Goal: Task Accomplishment & Management: Manage account settings

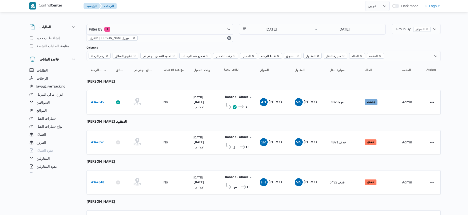
select select "ar"
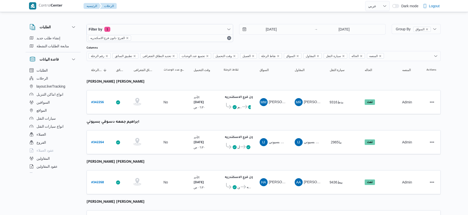
select select "ar"
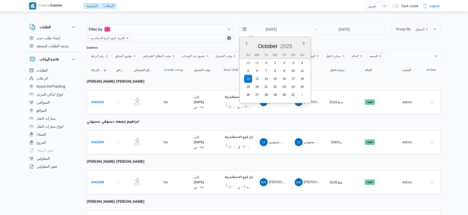
select select "ar"
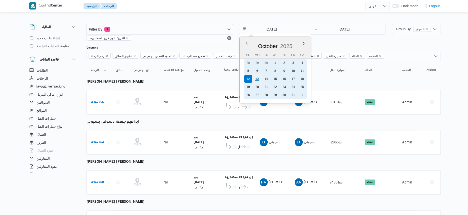
click at [257, 77] on div "13" at bounding box center [257, 79] width 10 height 10
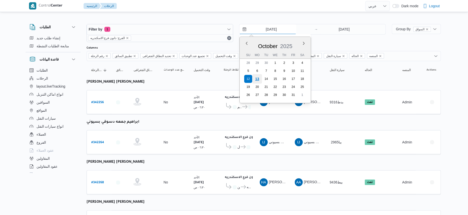
type input "13/10/2025"
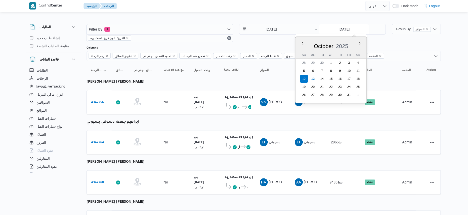
click at [361, 29] on input "12/10/2025" at bounding box center [344, 29] width 50 height 10
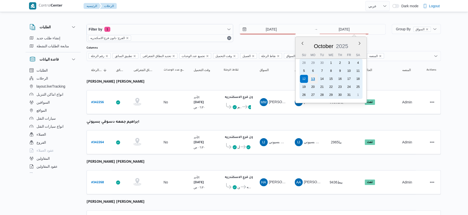
click at [314, 78] on div "13" at bounding box center [313, 79] width 10 height 10
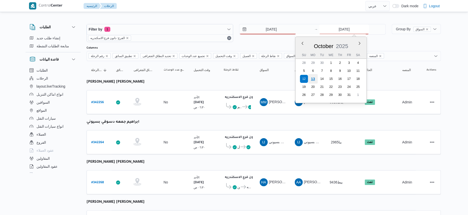
type input "[DATE]"
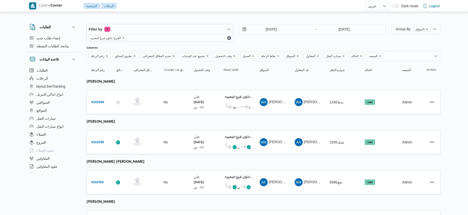
select select "ar"
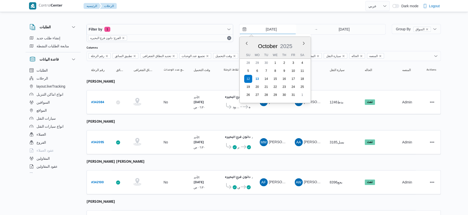
click at [290, 32] on input "12/10/2025" at bounding box center [267, 29] width 57 height 10
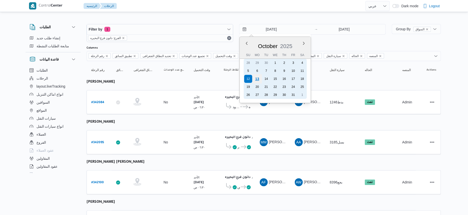
click at [256, 80] on div "13" at bounding box center [257, 79] width 10 height 10
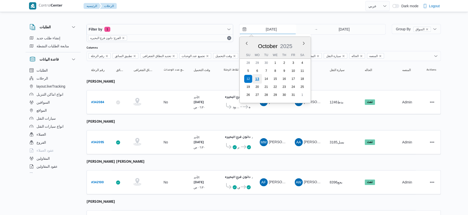
type input "[DATE]"
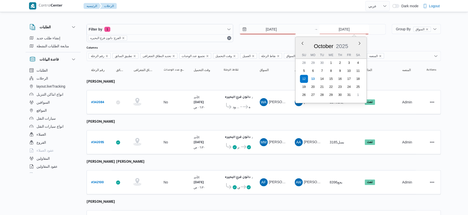
click at [338, 28] on input "12/10/2025" at bounding box center [344, 29] width 50 height 10
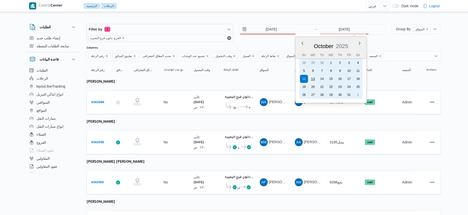
click at [313, 78] on div "13" at bounding box center [313, 79] width 10 height 10
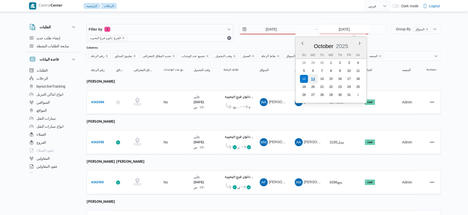
type input "[DATE]"
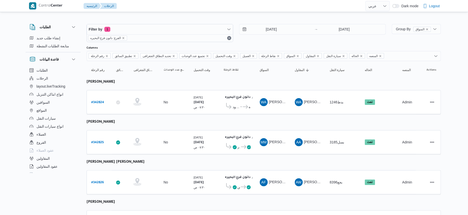
click at [96, 142] on b "# 342825" at bounding box center [97, 143] width 13 height 4
select select "ar"
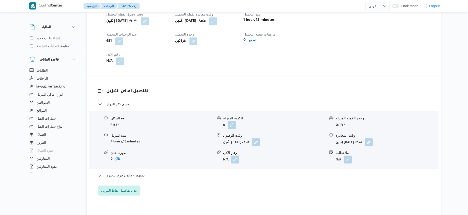
scroll to position [344, 0]
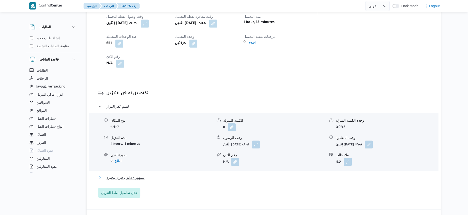
click at [149, 180] on button "دمنهور - دانون فرع البحيره" at bounding box center [264, 177] width 332 height 6
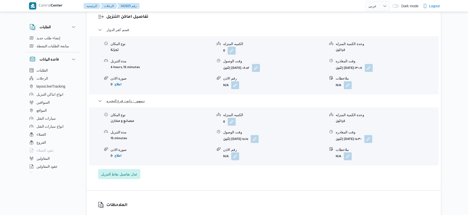
scroll to position [438, 0]
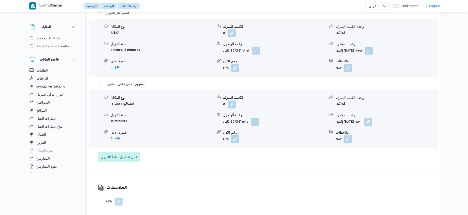
select select "ar"
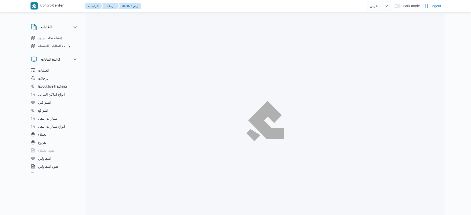
select select "ar"
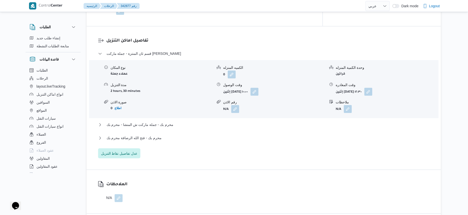
scroll to position [420, 0]
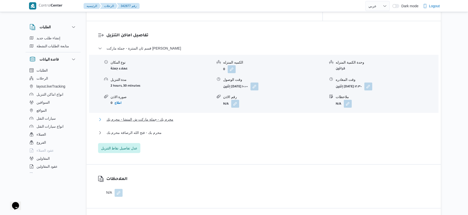
click at [173, 116] on button "محرم بك - جملة ماركت ش المنشا - محرم بك" at bounding box center [264, 119] width 332 height 6
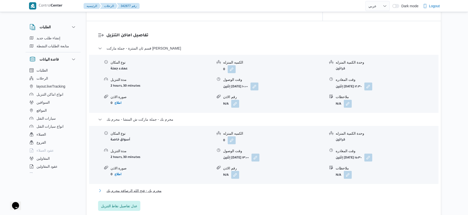
click at [160, 187] on button "محرم بك - فتح الله الرصافة محرم بك" at bounding box center [264, 190] width 332 height 6
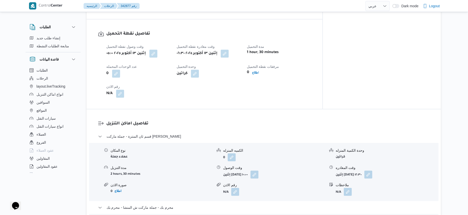
scroll to position [295, 0]
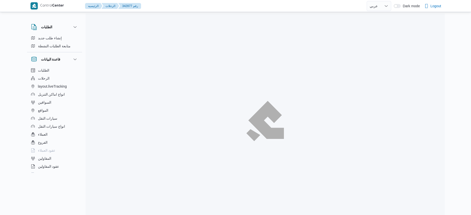
select select "ar"
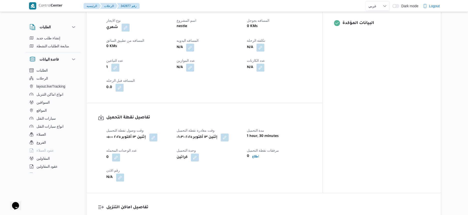
scroll to position [219, 0]
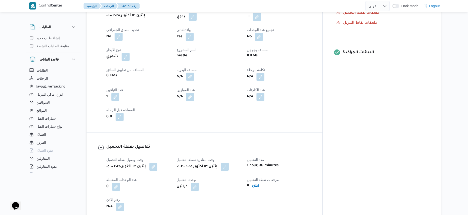
click at [194, 73] on button "button" at bounding box center [190, 77] width 8 height 8
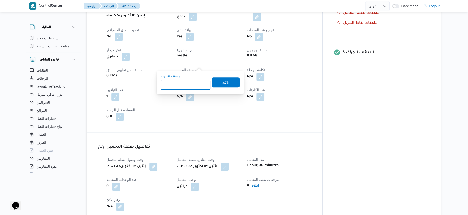
click at [189, 81] on input "المسافه اليدويه" at bounding box center [186, 85] width 50 height 10
type input "477"
click at [228, 81] on span "تاكيد" at bounding box center [226, 82] width 28 height 10
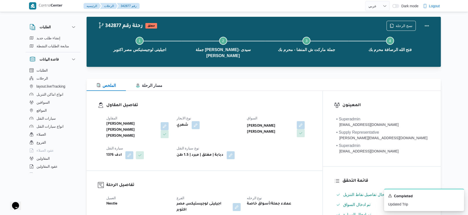
scroll to position [0, 0]
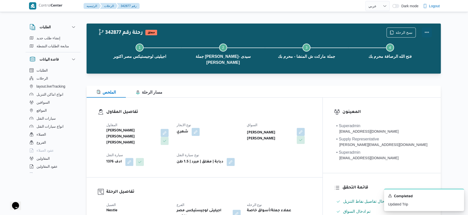
click at [425, 31] on button "Actions" at bounding box center [427, 32] width 10 height 10
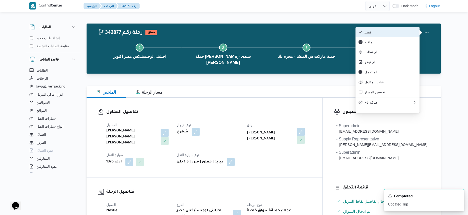
click at [387, 33] on span "تمت" at bounding box center [391, 32] width 52 height 4
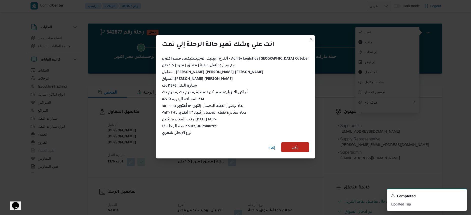
click at [289, 144] on span "تأكيد" at bounding box center [295, 147] width 28 height 10
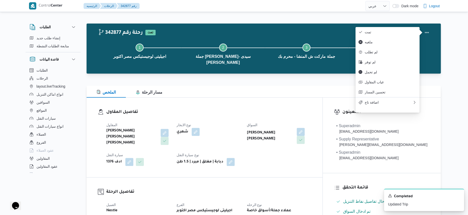
click at [289, 144] on div "المقاول محمد صلاح عبد الهادى عبد الحميد نوع الايجار شهري السواق هادى حسن حسن مح…" at bounding box center [208, 144] width 211 height 50
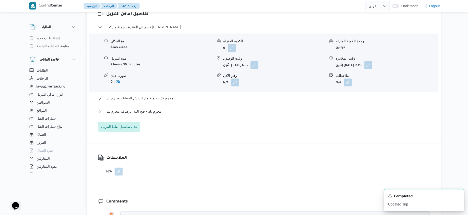
scroll to position [438, 0]
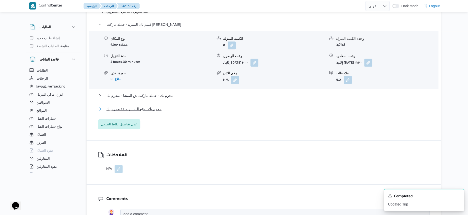
click at [163, 106] on button "محرم بك - فتح الله الرصافة محرم بك" at bounding box center [264, 109] width 332 height 6
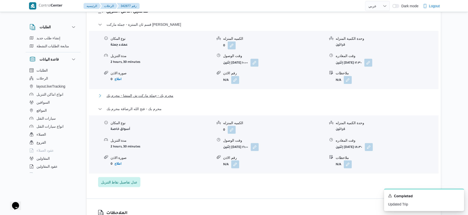
click at [168, 93] on span "محرم بك - جملة ماركت ش المنشا - محرم بك" at bounding box center [140, 96] width 67 height 6
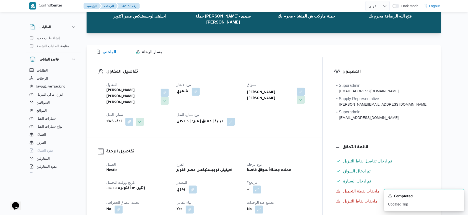
scroll to position [125, 0]
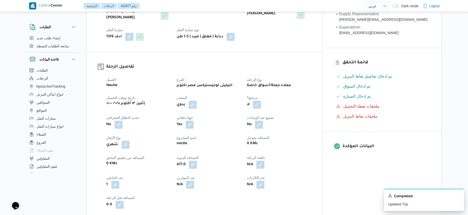
select select "ar"
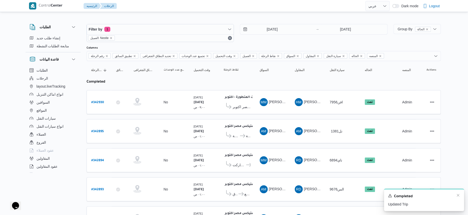
click at [460, 195] on div "A new notification appears Completed Updated Trip" at bounding box center [424, 200] width 80 height 22
click at [457, 195] on icon "Dismiss toast" at bounding box center [458, 195] width 3 height 3
select select "ar"
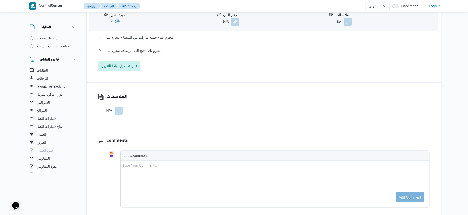
scroll to position [451, 0]
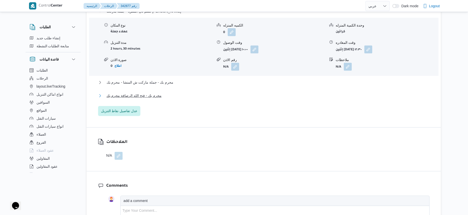
click at [146, 93] on span "محرم بك - فتح الله الرصافة محرم بك" at bounding box center [134, 96] width 55 height 6
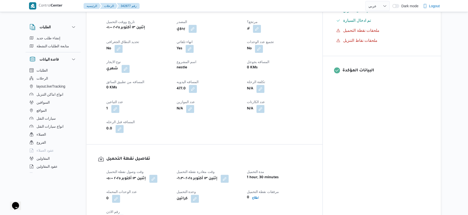
scroll to position [138, 0]
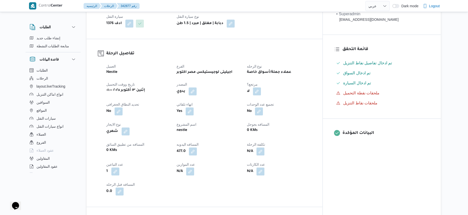
select select "ar"
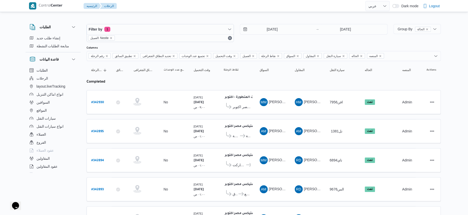
select select "ar"
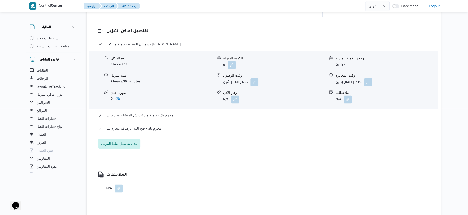
scroll to position [420, 0]
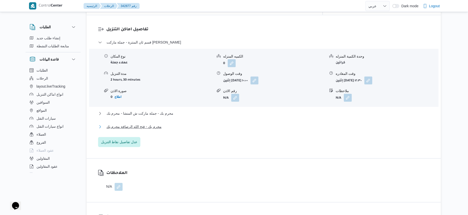
click at [162, 124] on button "محرم بك - فتح الله الرصافة محرم بك" at bounding box center [264, 127] width 332 height 6
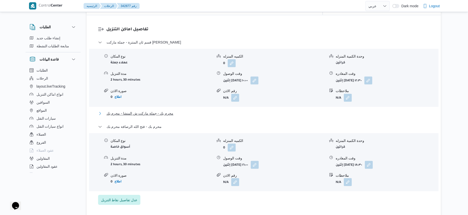
click at [166, 110] on span "محرم بك - جملة ماركت ش المنشا - محرم بك" at bounding box center [140, 113] width 67 height 6
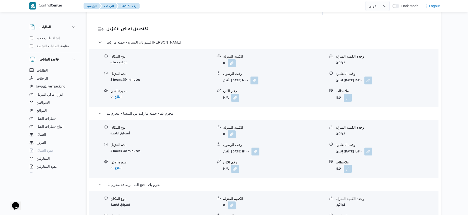
scroll to position [483, 0]
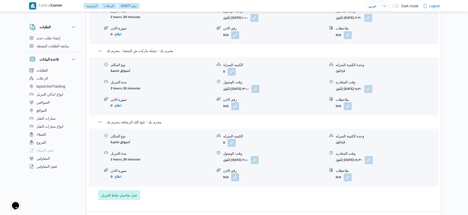
select select "ar"
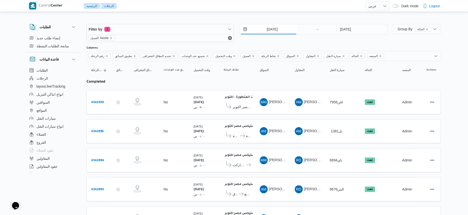
click at [278, 27] on input "[DATE]" at bounding box center [268, 29] width 57 height 10
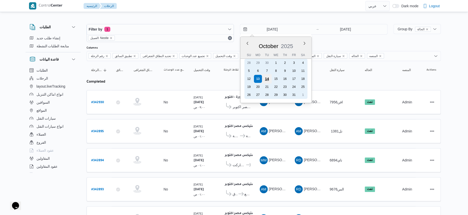
click at [269, 78] on div "14" at bounding box center [267, 79] width 10 height 10
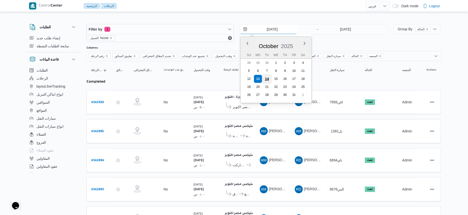
type input "14/10/2025"
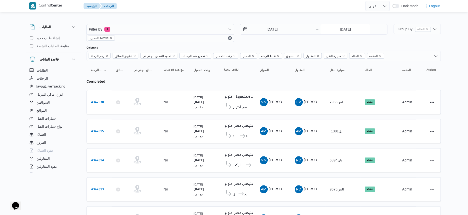
click at [343, 30] on input "[DATE]" at bounding box center [346, 29] width 50 height 10
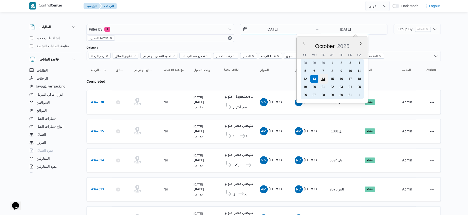
click at [325, 77] on div "14" at bounding box center [324, 79] width 10 height 10
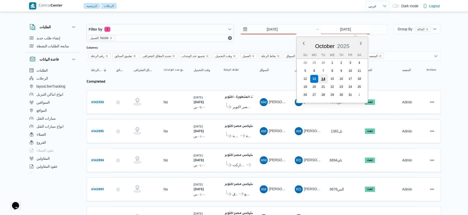
type input "14/10/2025"
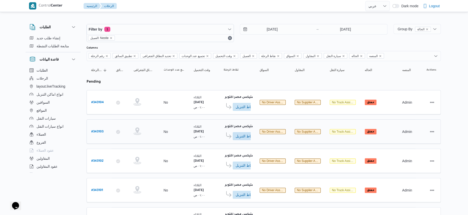
click at [271, 119] on td "السواق No driver assigned" at bounding box center [272, 131] width 35 height 24
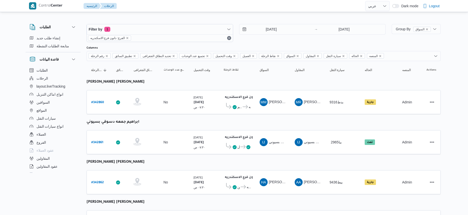
select select "ar"
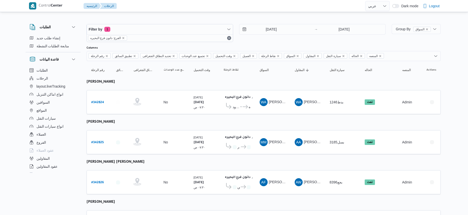
select select "ar"
